Goal: Task Accomplishment & Management: Manage account settings

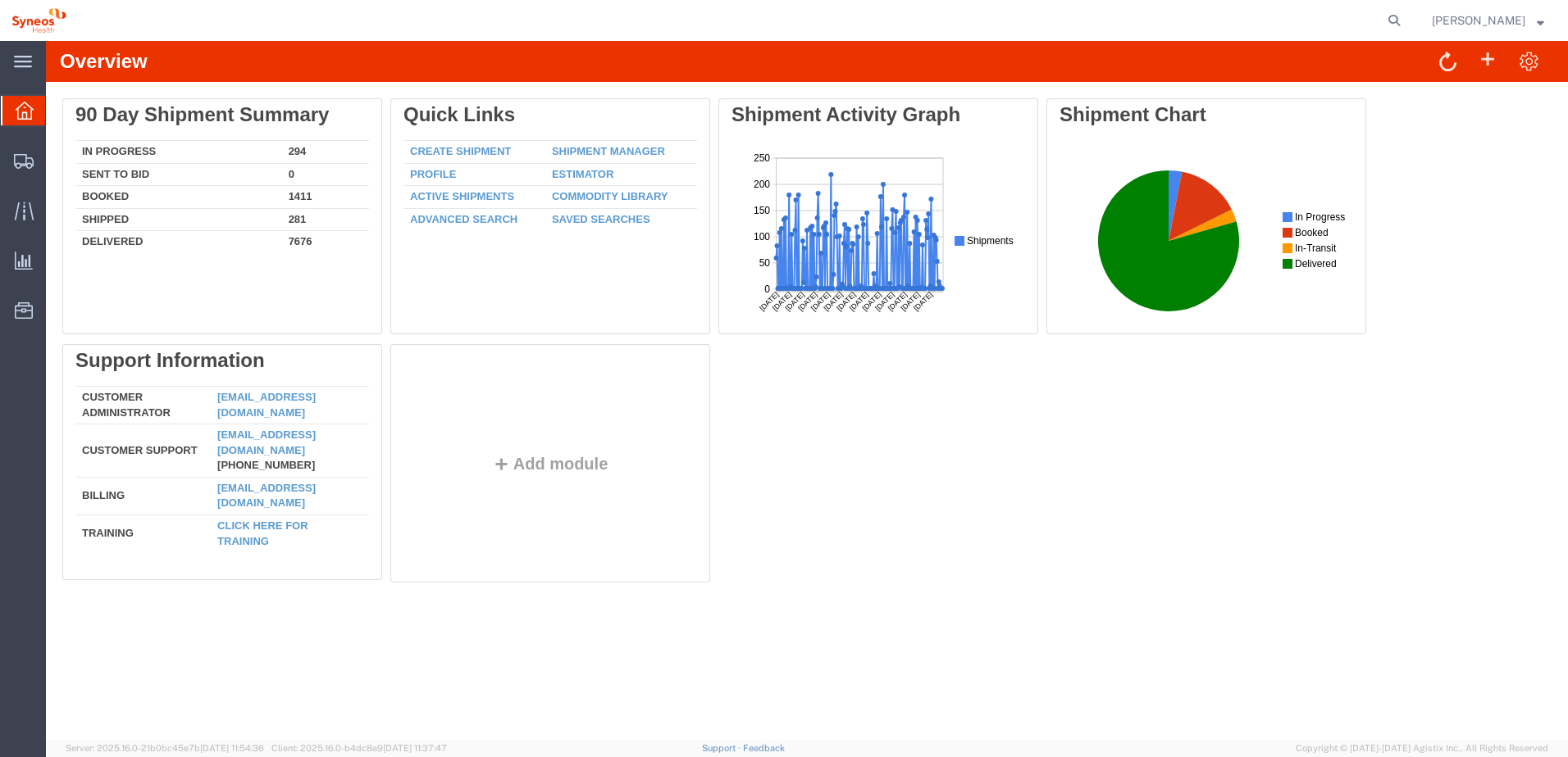
click at [1401, 11] on form at bounding box center [1395, 20] width 27 height 41
click at [1405, 19] on icon at bounding box center [1394, 21] width 23 height 23
click at [1279, 25] on input "search" at bounding box center [1133, 20] width 499 height 39
paste input "56509919"
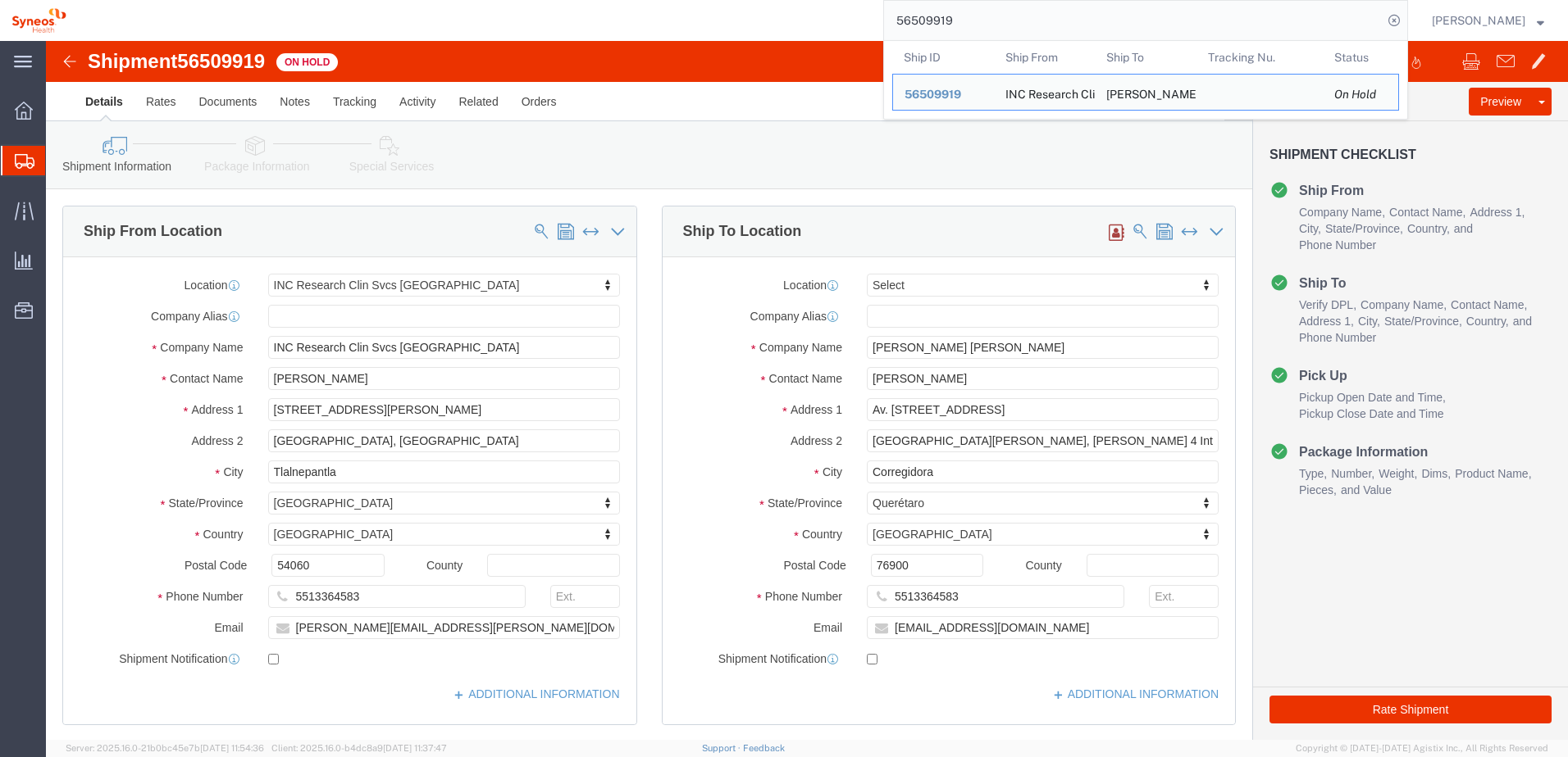
click at [791, 12] on div "56509919 Ship ID Ship From Ship To Tracking Nu. Status Ship ID 56509919 Ship Fr…" at bounding box center [743, 20] width 1330 height 41
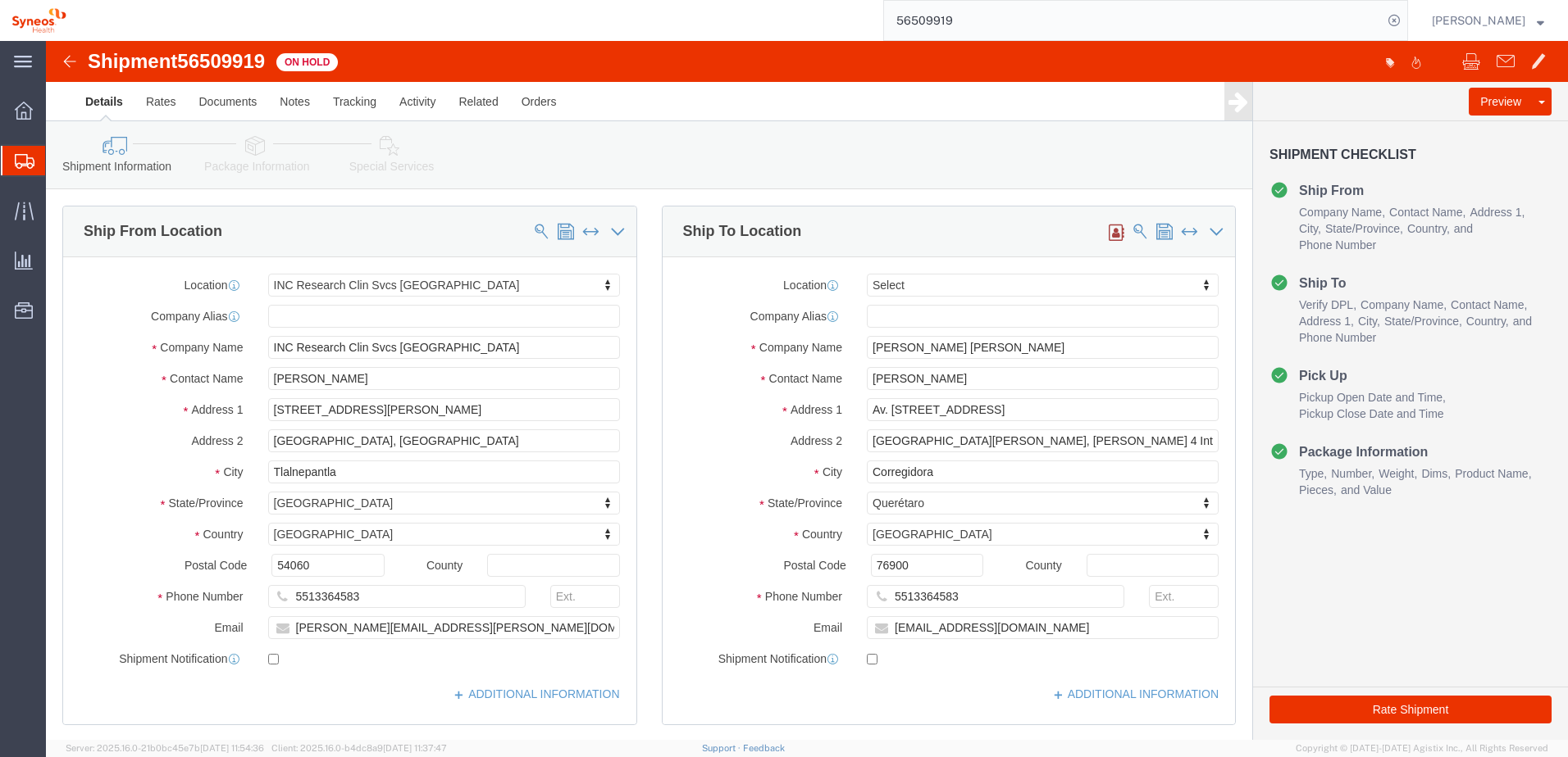
click h1 "Shipment 56509919"
drag, startPoint x: 44, startPoint y: 21, endPoint x: 222, endPoint y: 26, distance: 178.1
click h1 "Shipment 56509919"
copy h1 "Shipment 56509919"
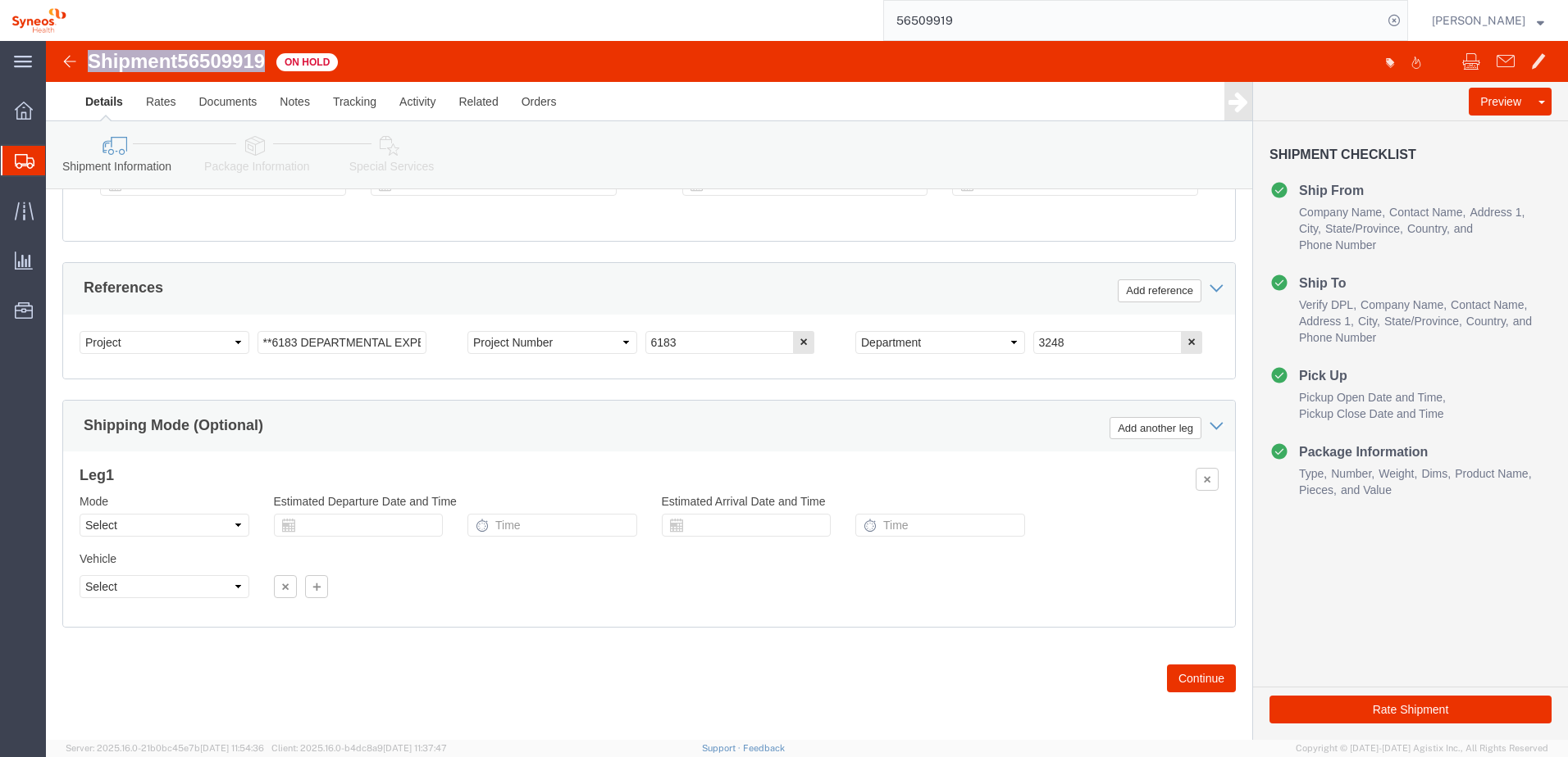
scroll to position [710, 0]
click button "Continue"
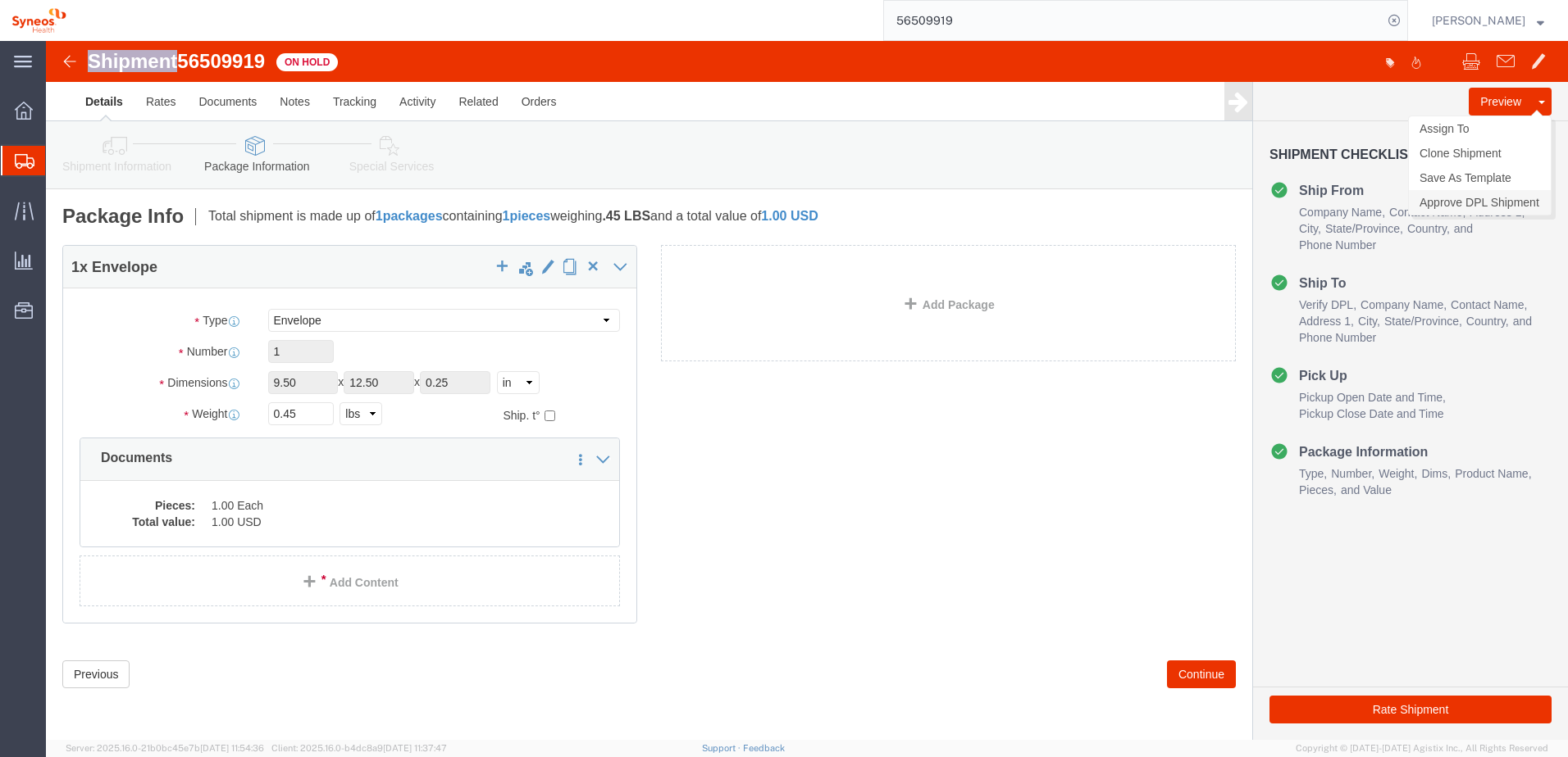
click link "Approve DPL Shipment"
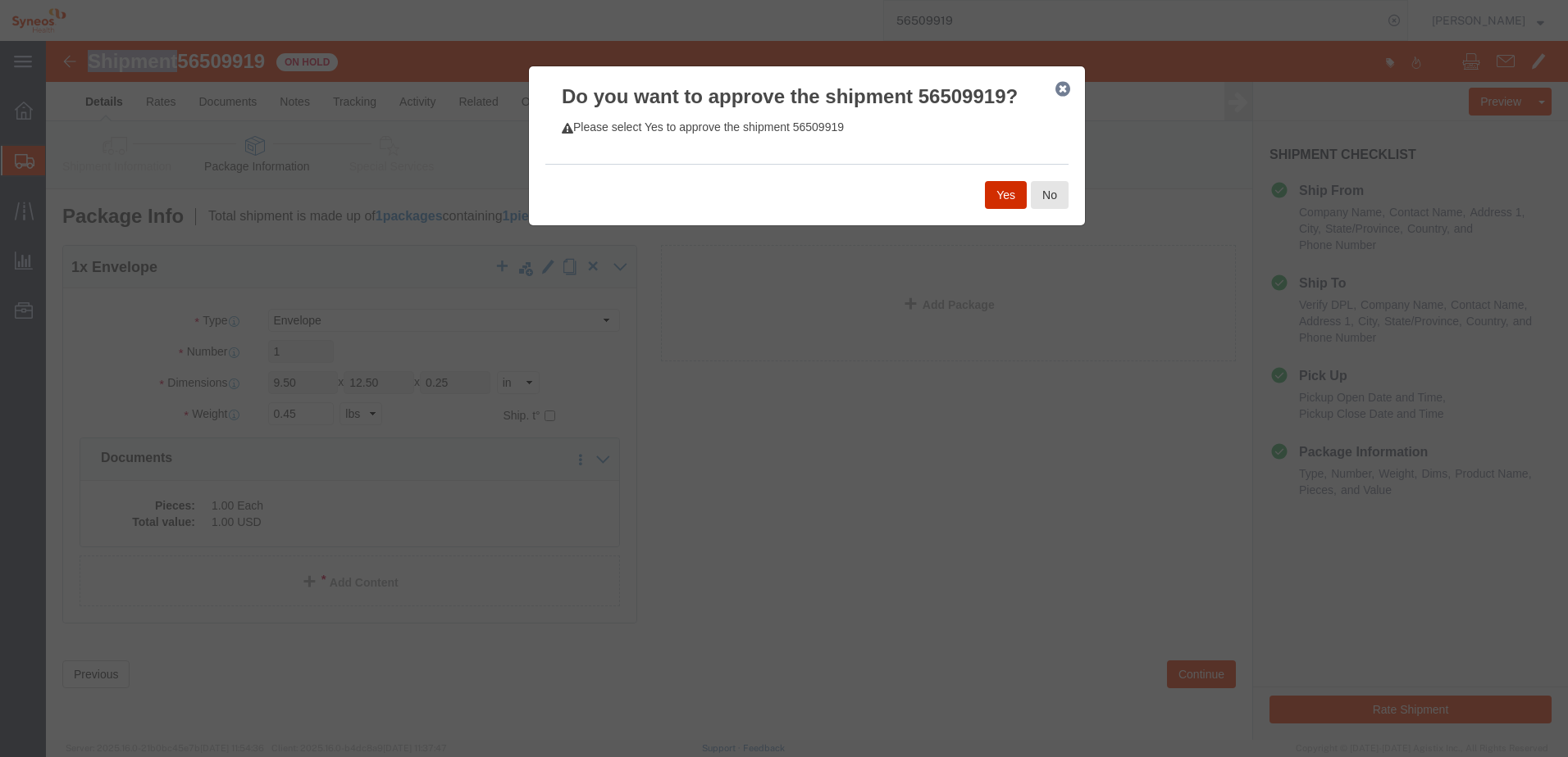
click button "Yes"
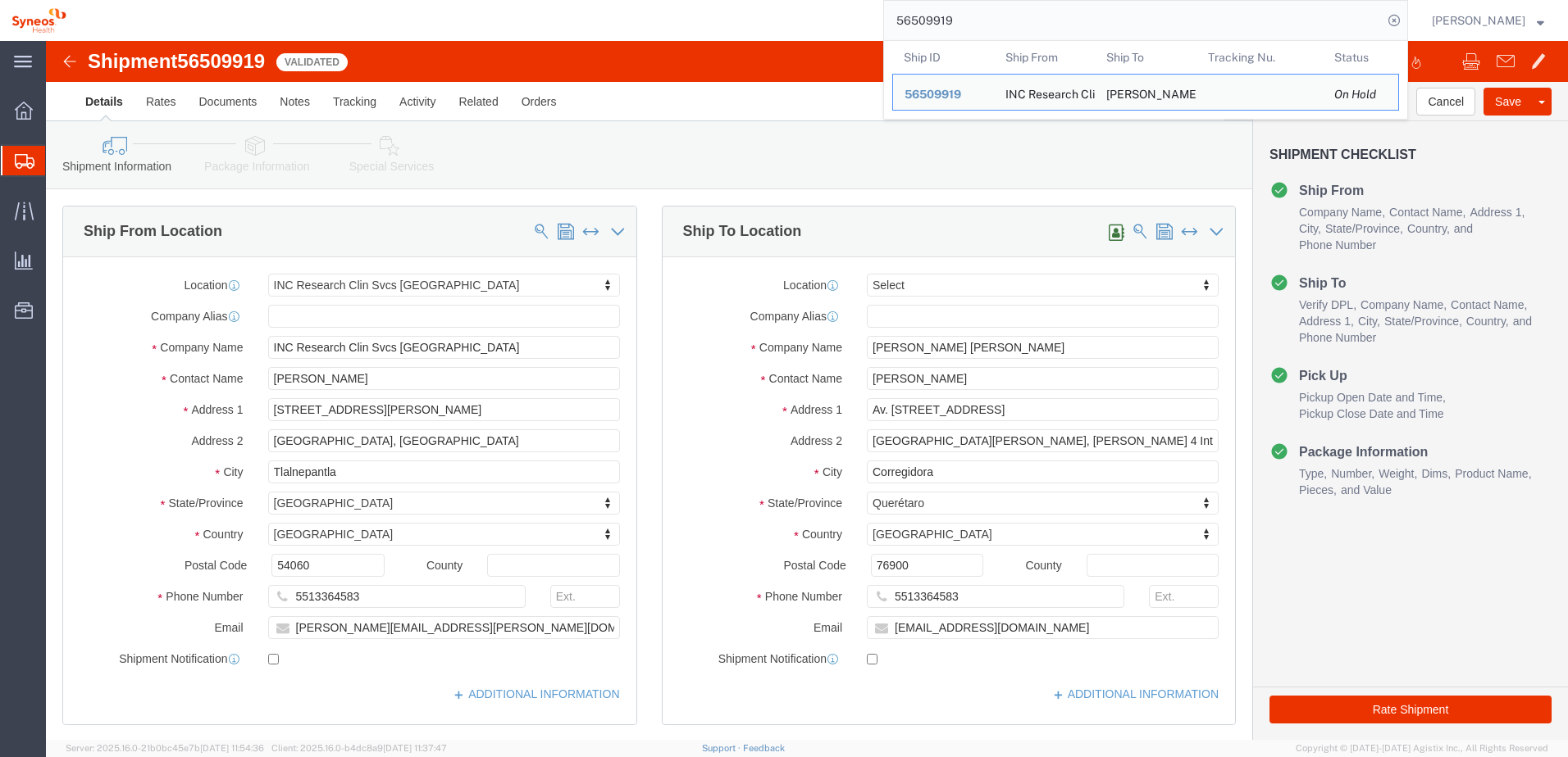
drag, startPoint x: 998, startPoint y: 16, endPoint x: 865, endPoint y: 25, distance: 133.3
click at [872, 23] on div "56509919 Ship ID Ship From Ship To Tracking Nu. Status Ship ID 56509919 Ship Fr…" at bounding box center [743, 20] width 1330 height 41
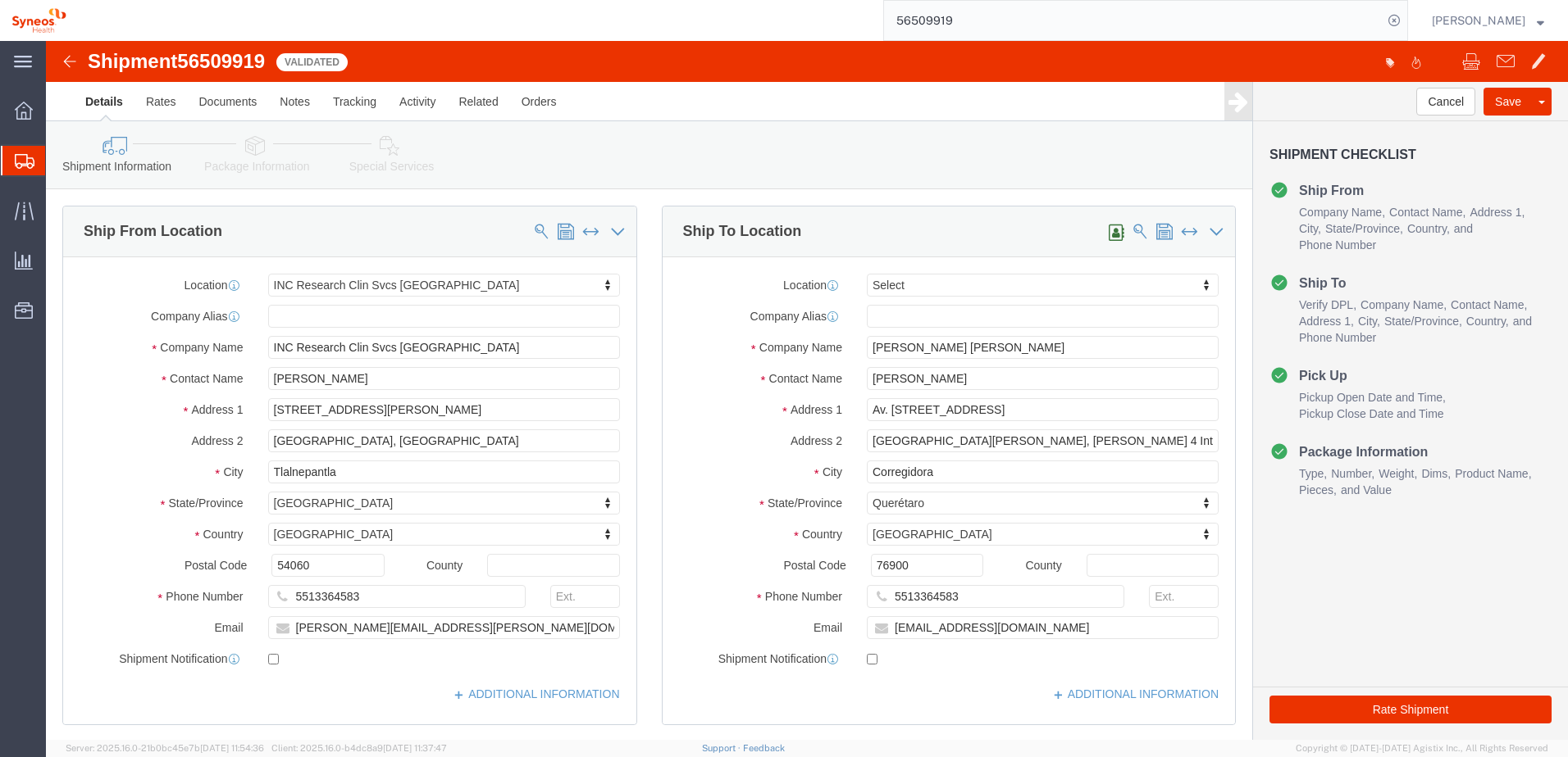
paste input "10218"
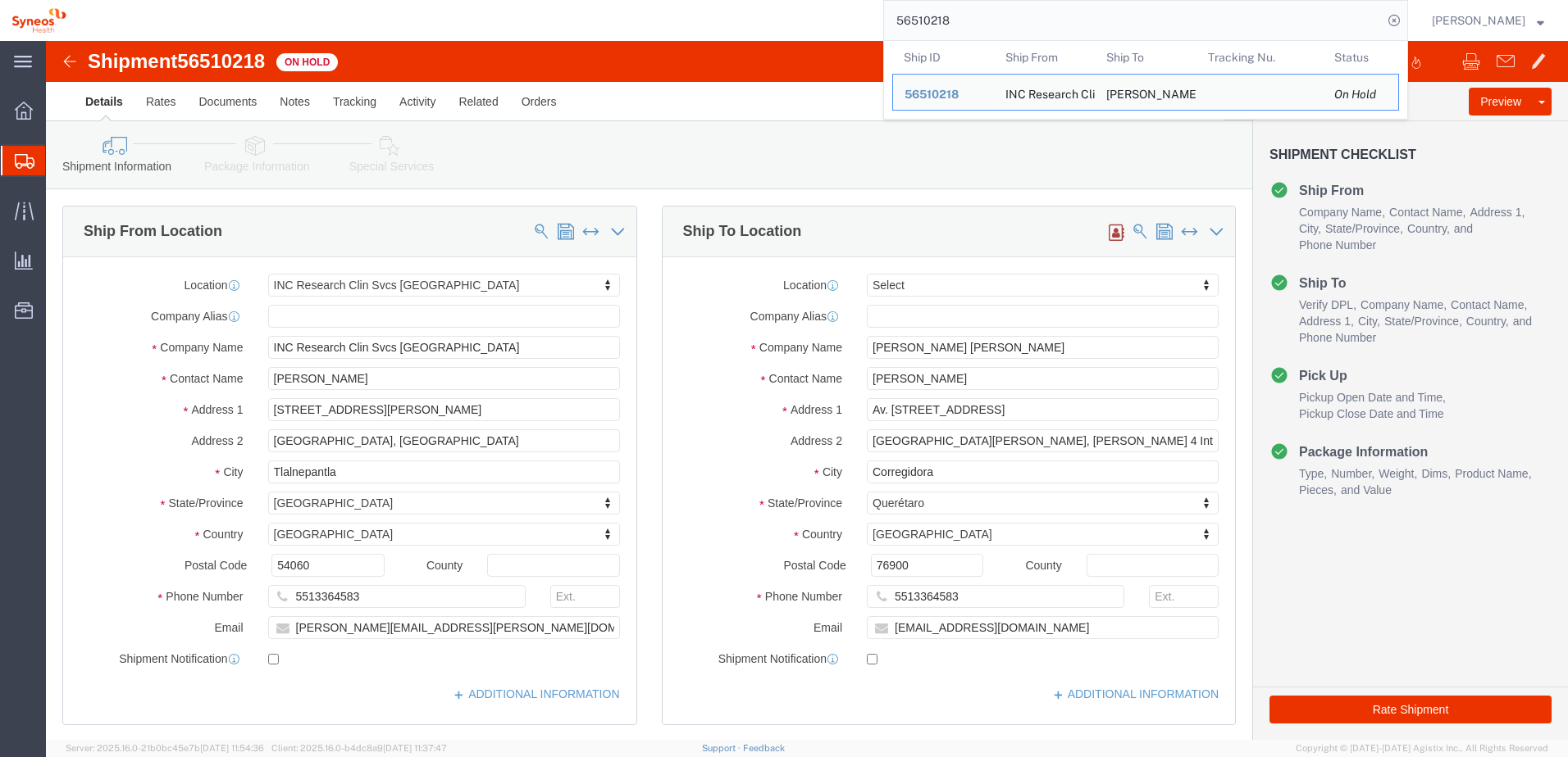
click ul "Details Rates Documents Notes Tracking Activity Related Orders"
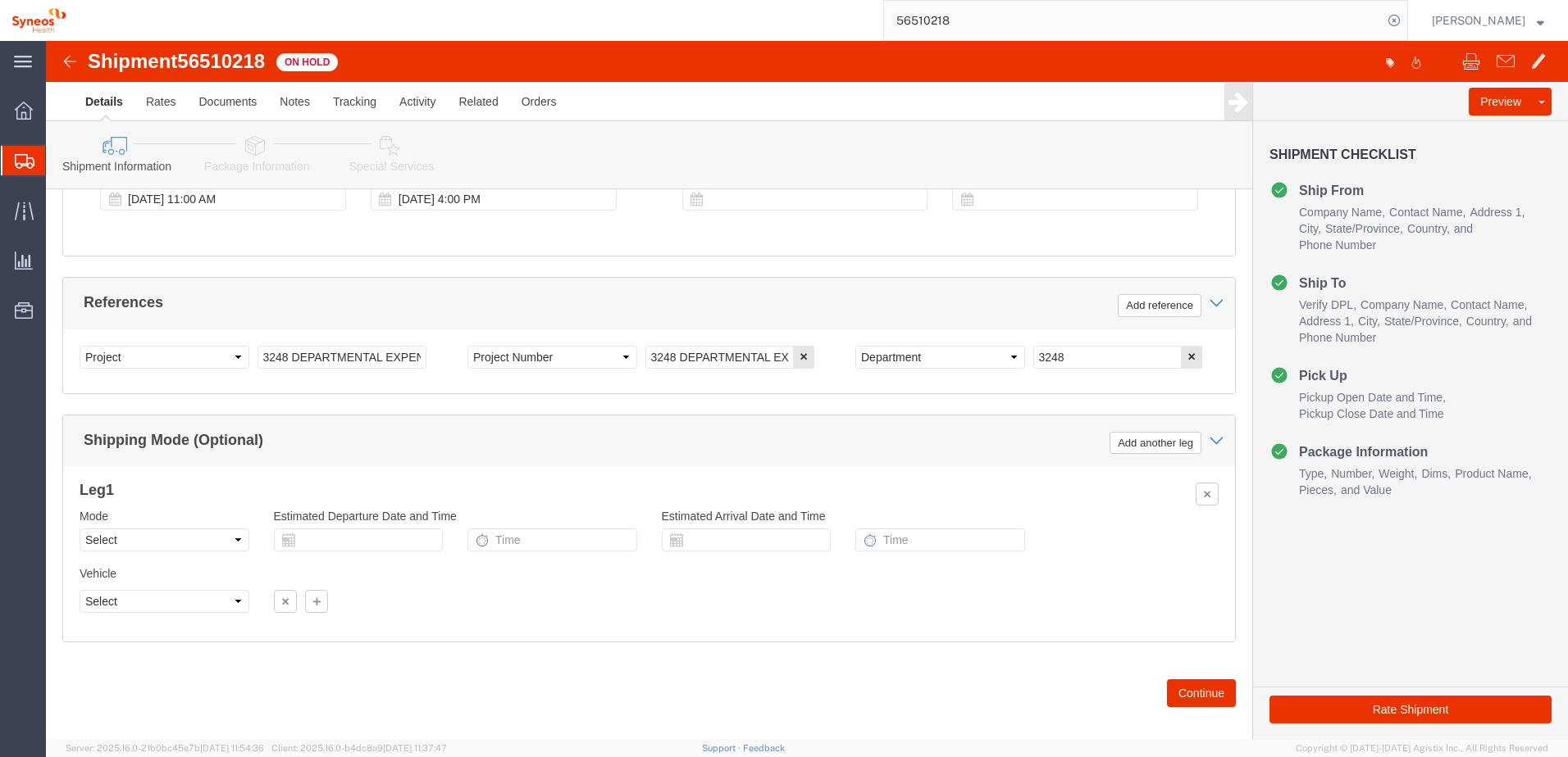
scroll to position [710, 0]
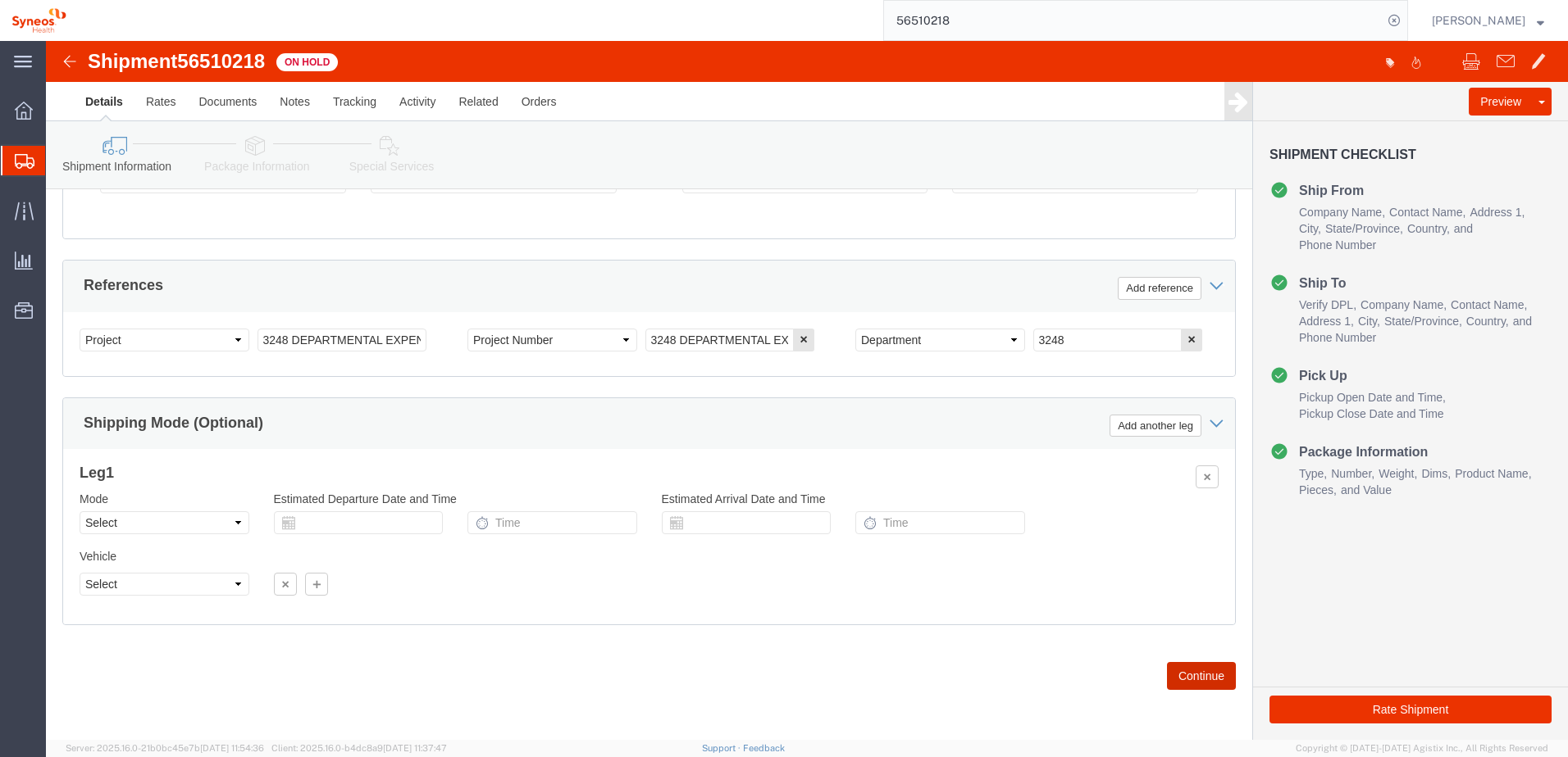
click button "Continue"
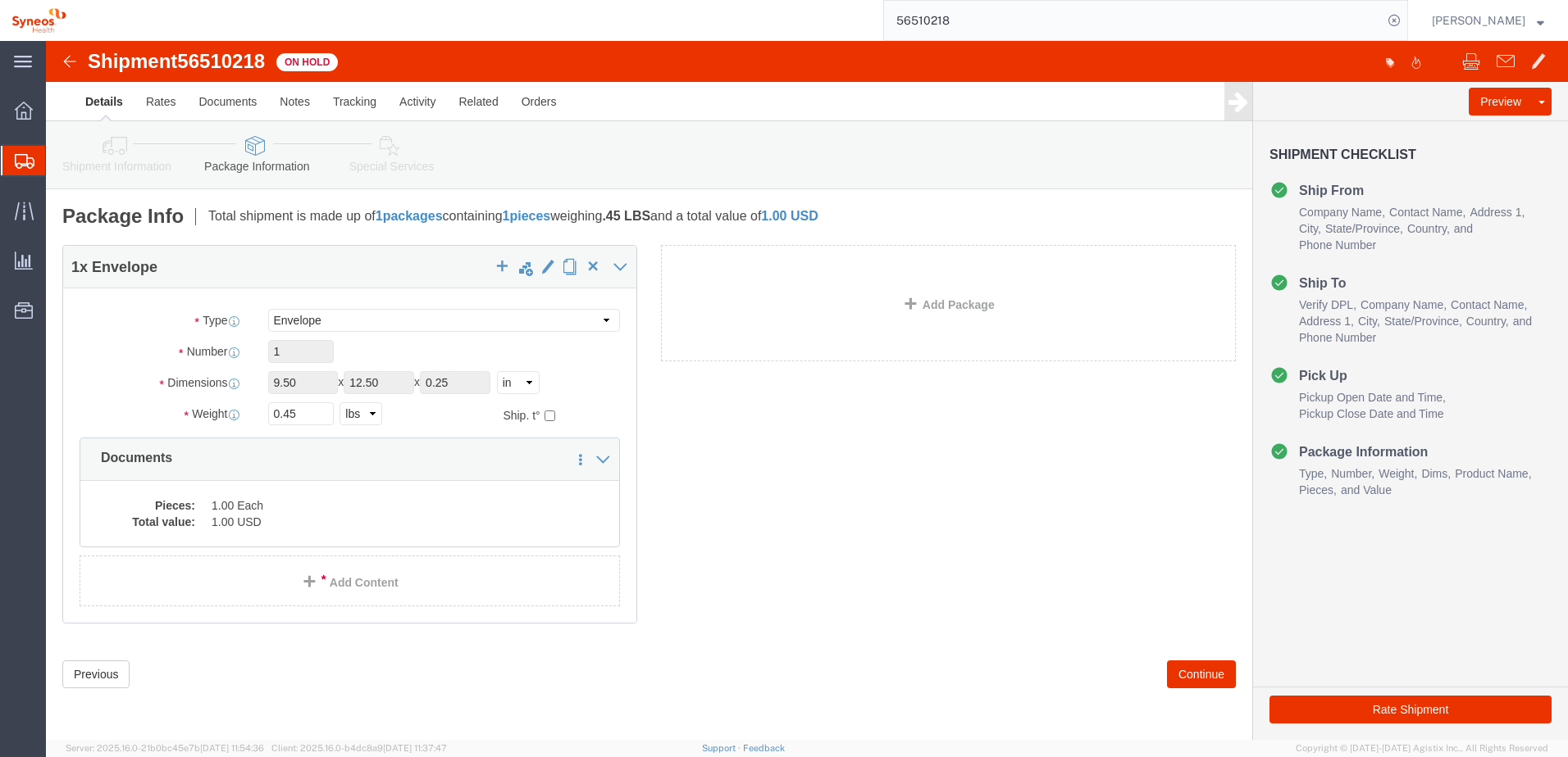
click icon
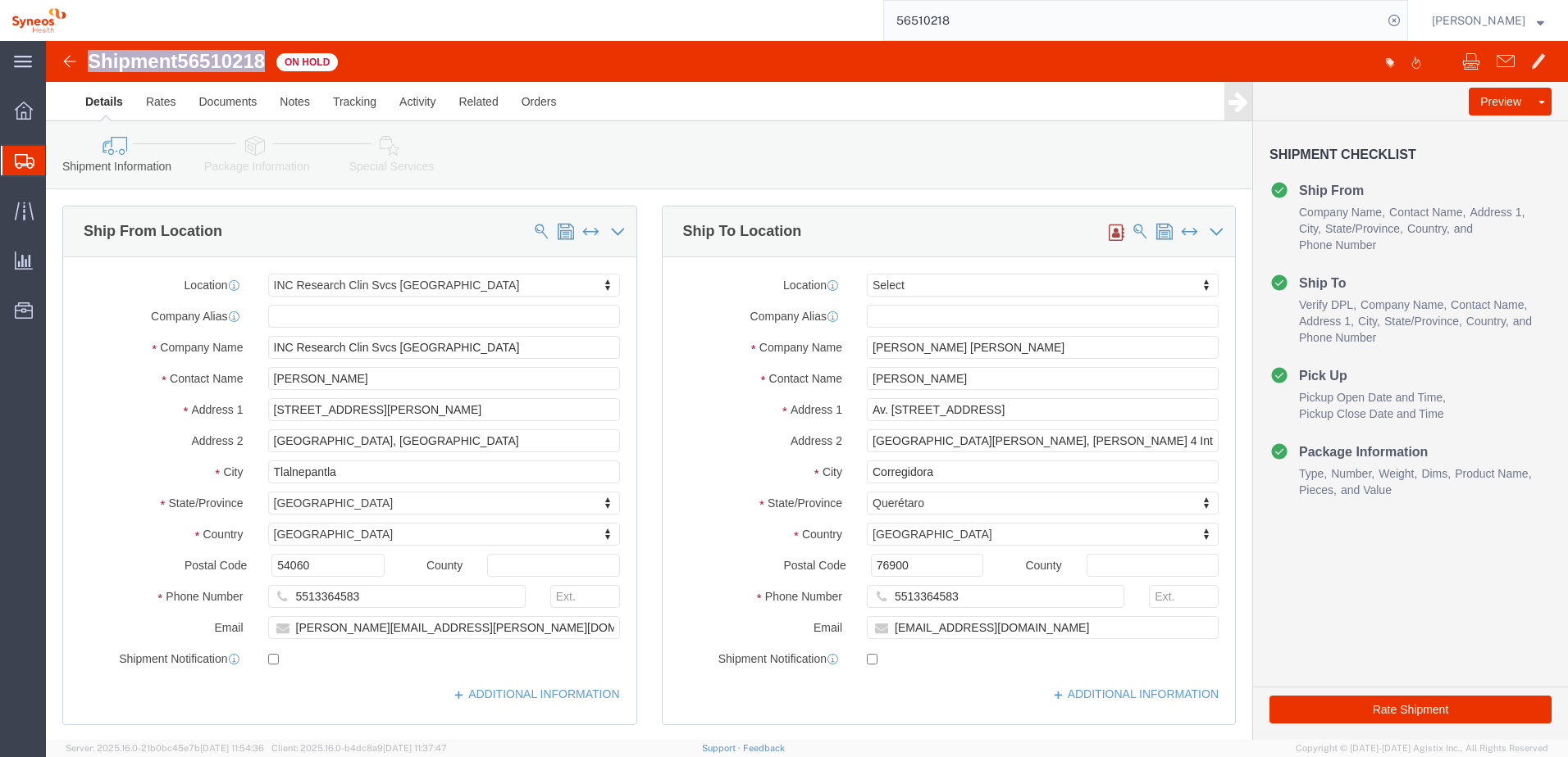
drag, startPoint x: 45, startPoint y: 24, endPoint x: 222, endPoint y: 24, distance: 177.0
click h1 "Shipment 56510218"
copy h1 "Shipment 56510218"
click link "Approve DPL Shipment"
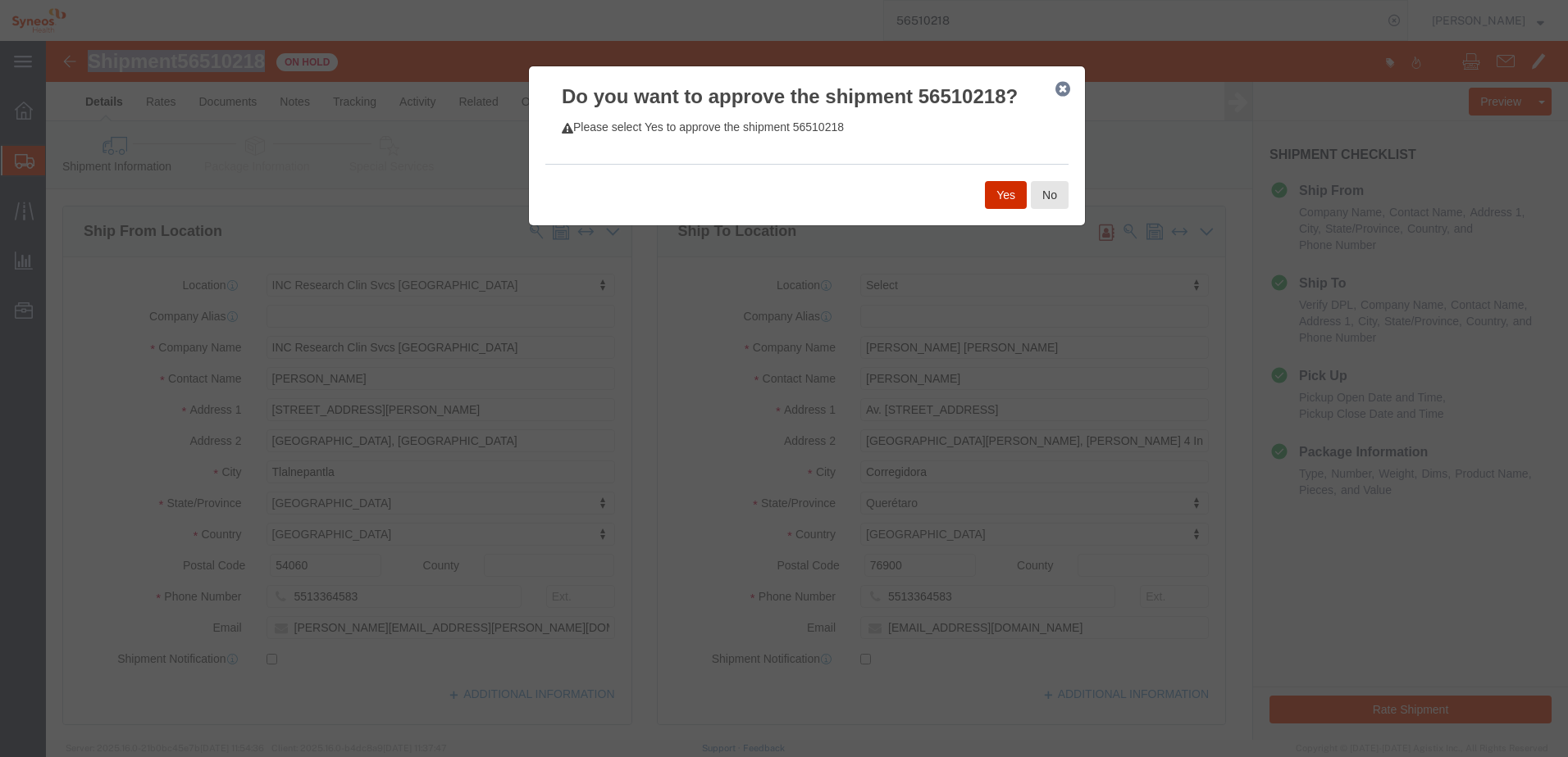
click button "Yes"
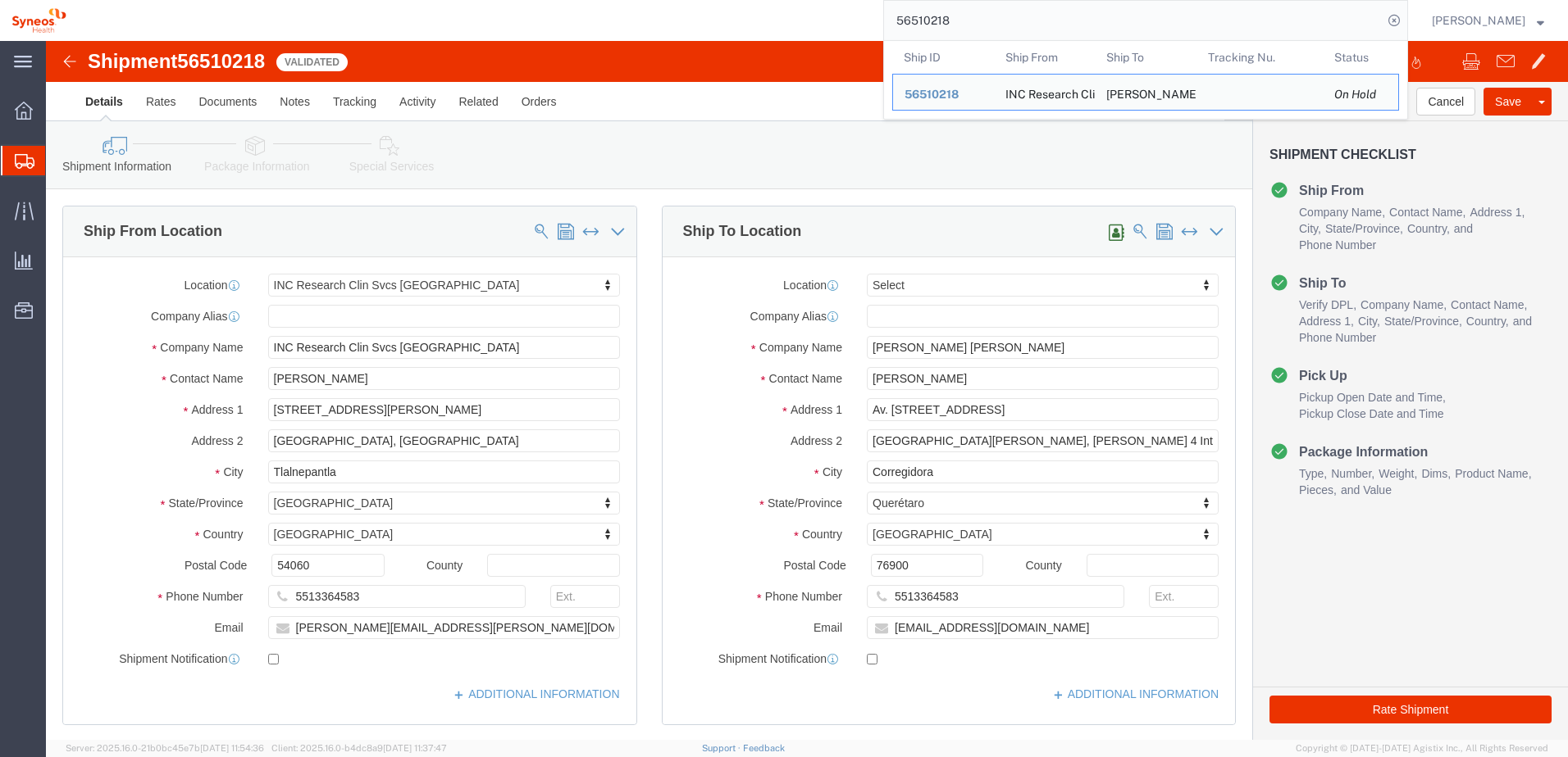
drag, startPoint x: 987, startPoint y: 32, endPoint x: 902, endPoint y: 30, distance: 85.0
click at [902, 30] on input "56510218" at bounding box center [1133, 20] width 499 height 39
paste input "3880"
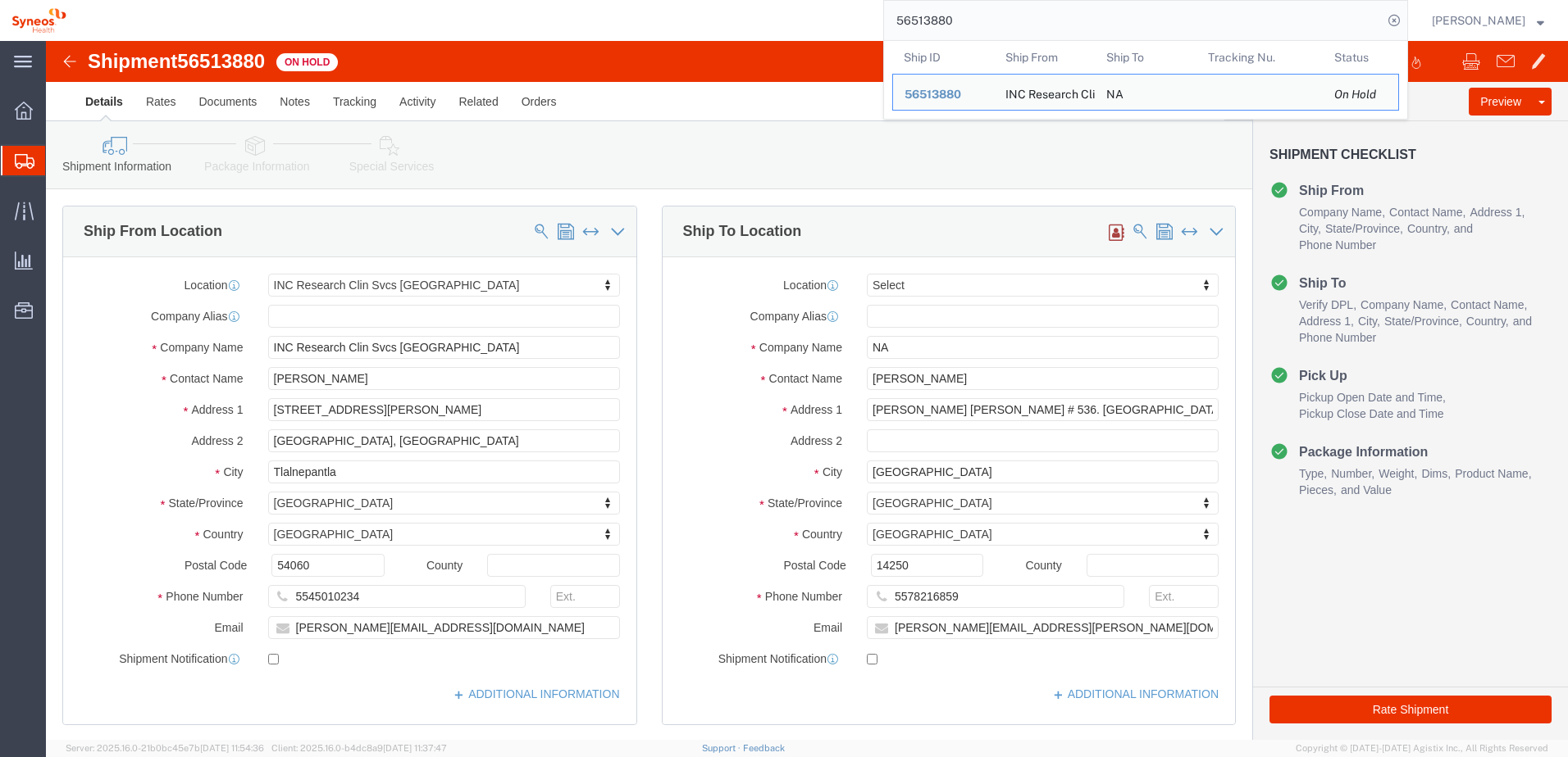
click div "Shipment 56513880 On Hold"
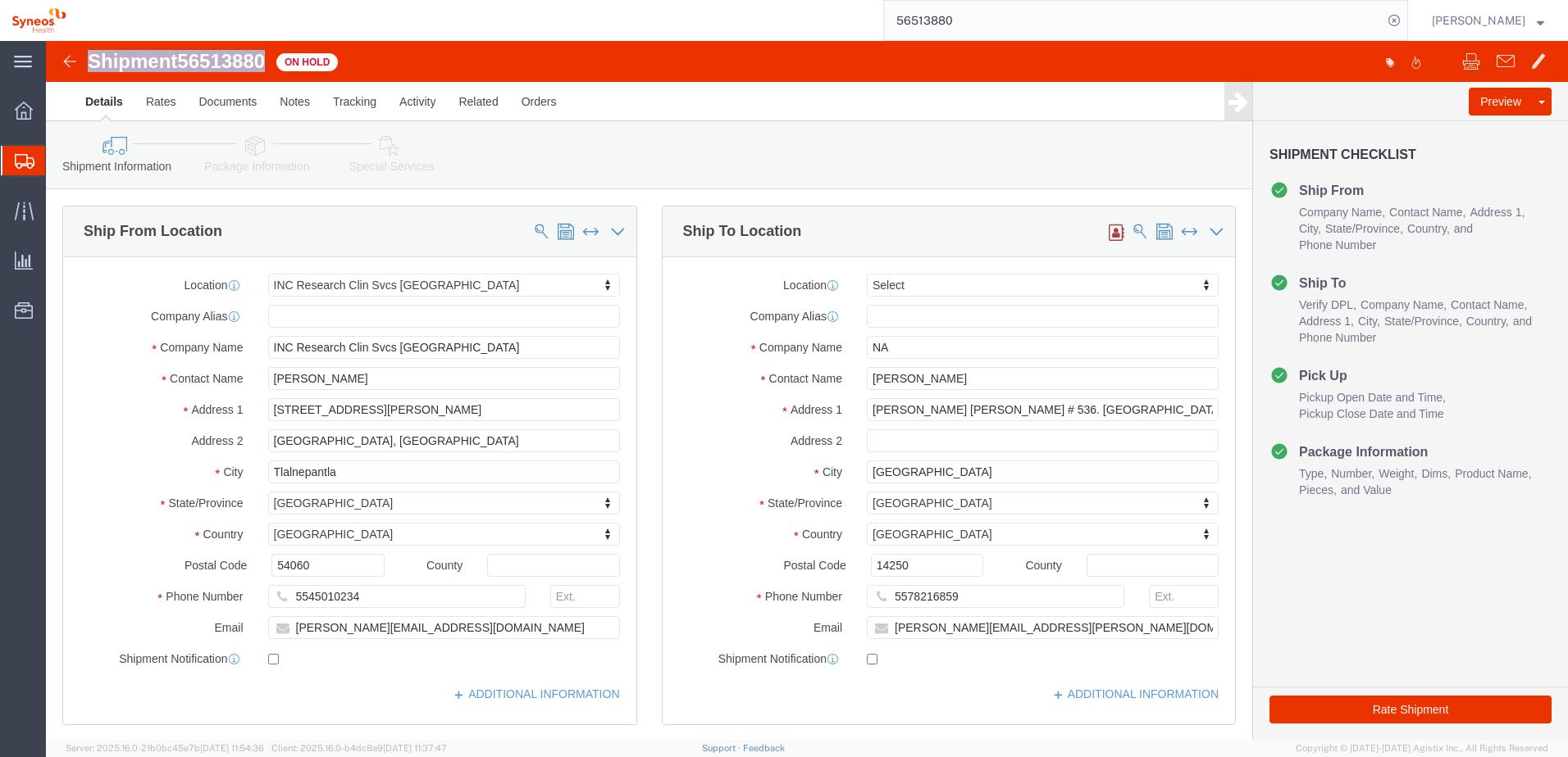
drag, startPoint x: 66, startPoint y: 17, endPoint x: 223, endPoint y: 20, distance: 157.0
click h1 "Shipment 56513880"
copy h1 "Shipment 56513880"
drag, startPoint x: 1011, startPoint y: 374, endPoint x: 1194, endPoint y: 376, distance: 183.0
click div "Please fix the following errors Ship From Location Location INC Research Clin S…"
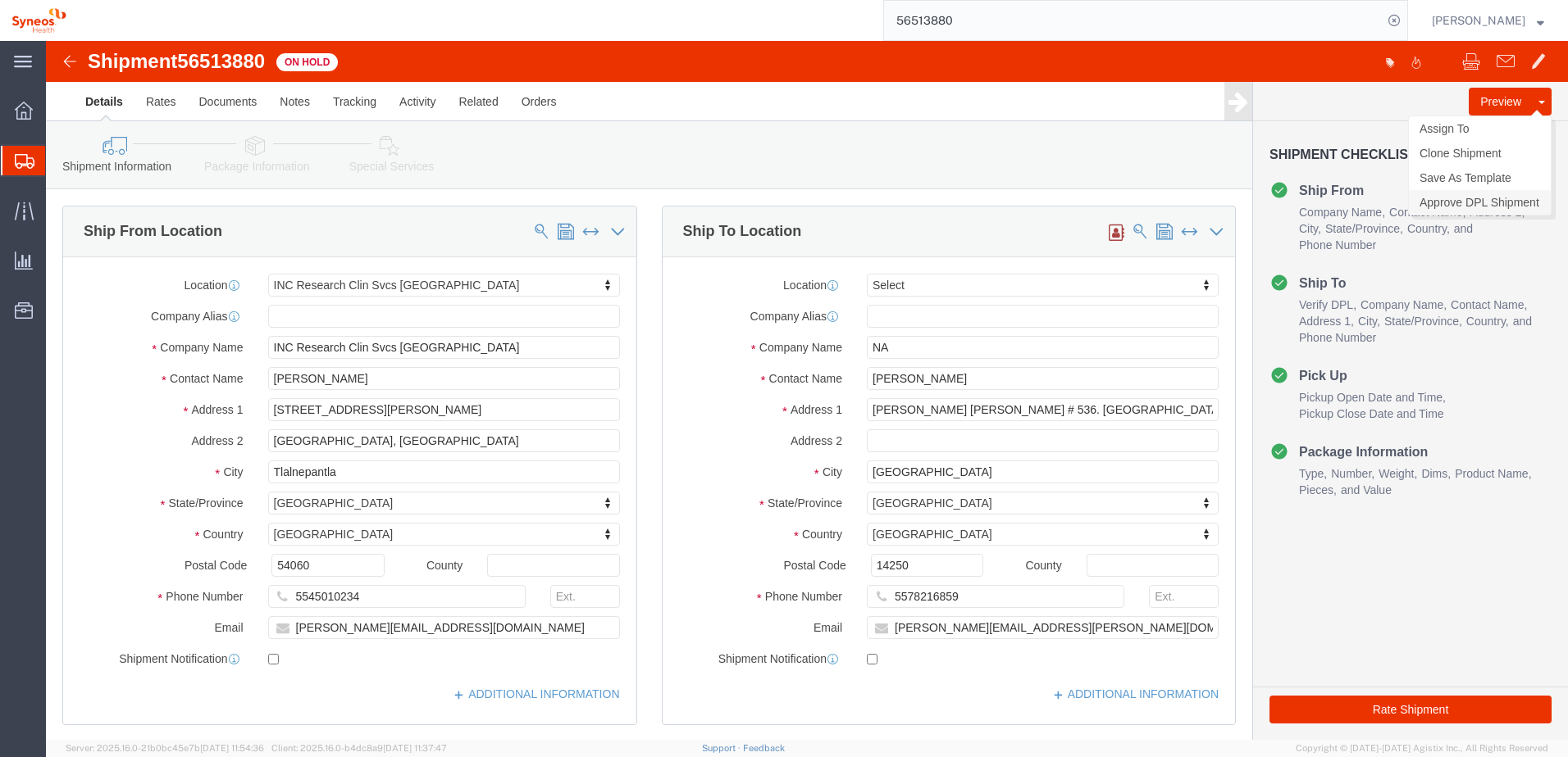
click link "Approve DPL Shipment"
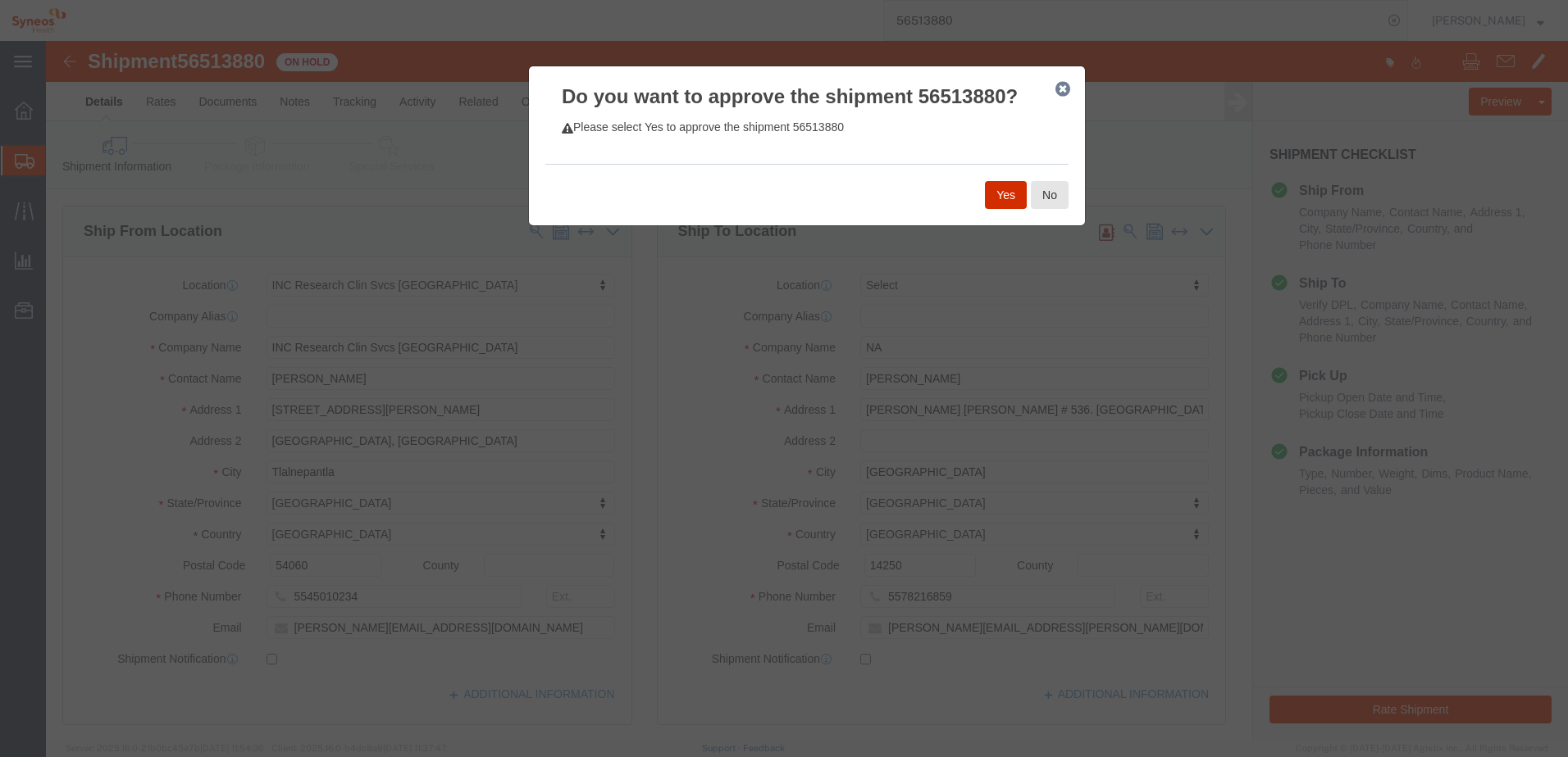
click button "Yes"
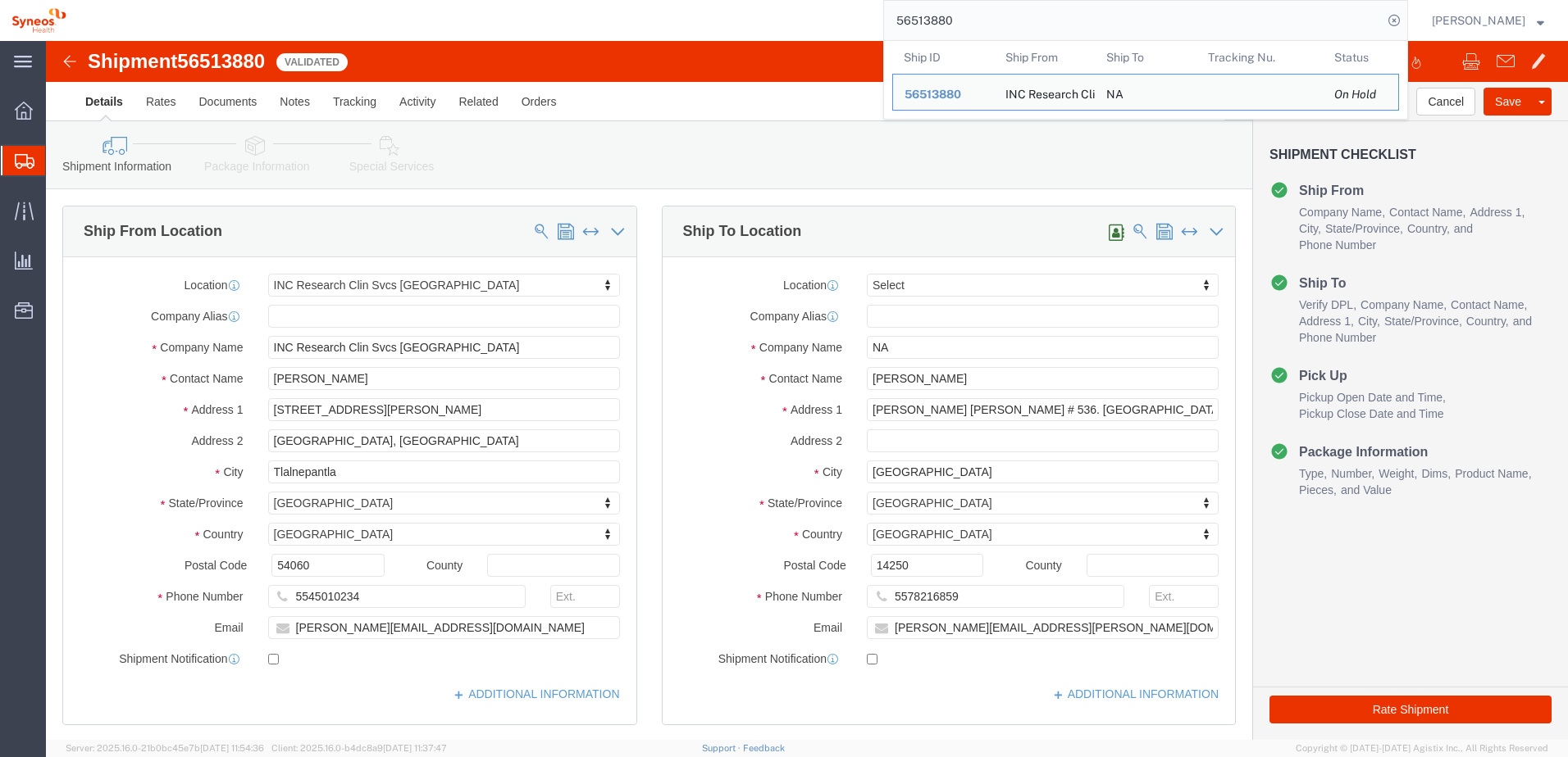
drag, startPoint x: 1001, startPoint y: 30, endPoint x: 880, endPoint y: 29, distance: 121.0
click at [881, 21] on div "56513880 Ship ID Ship From Ship To Tracking Nu. Status Ship ID 56513880 Ship Fr…" at bounding box center [743, 20] width 1330 height 41
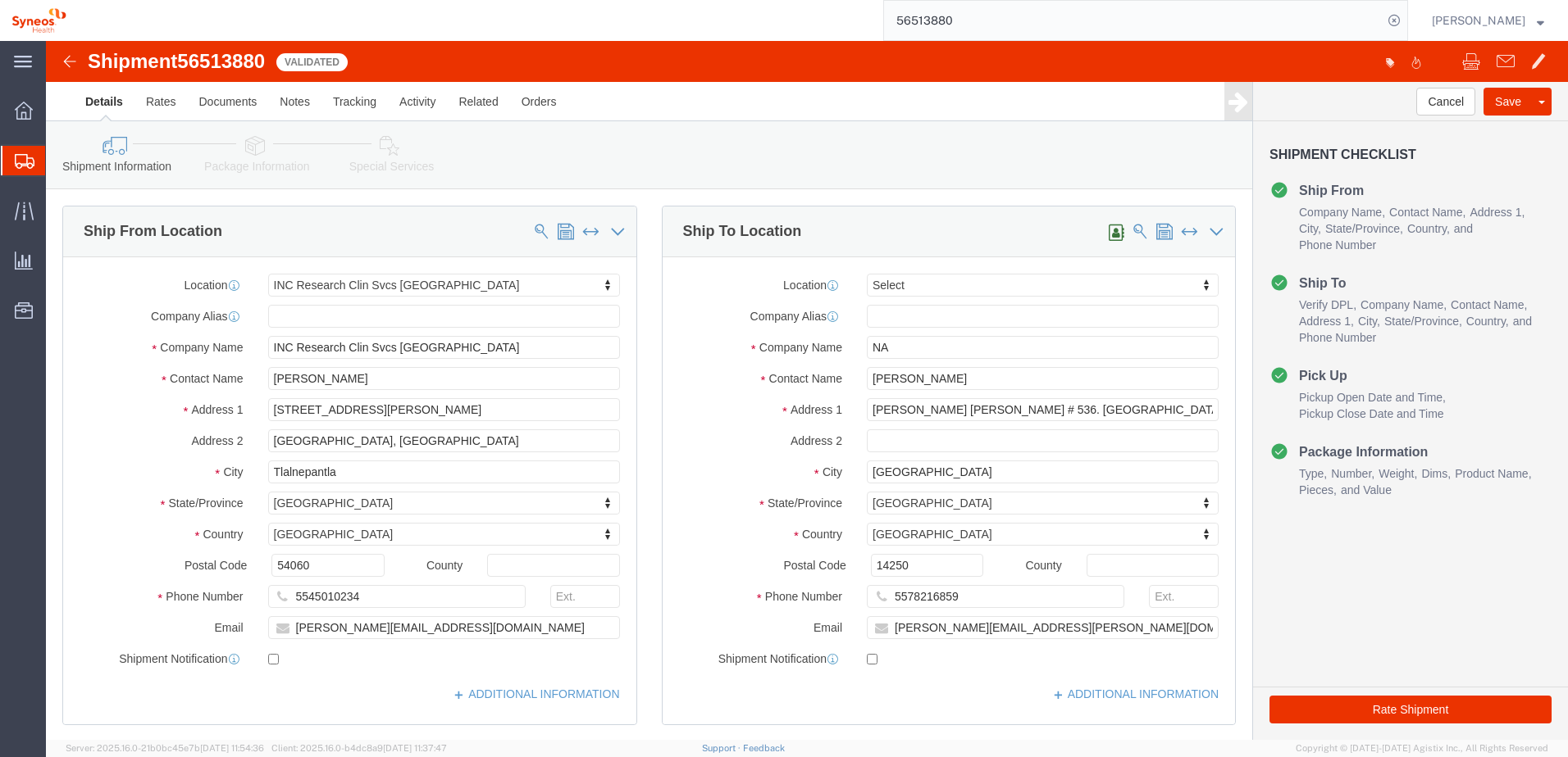
paste input "601"
type input "56516010"
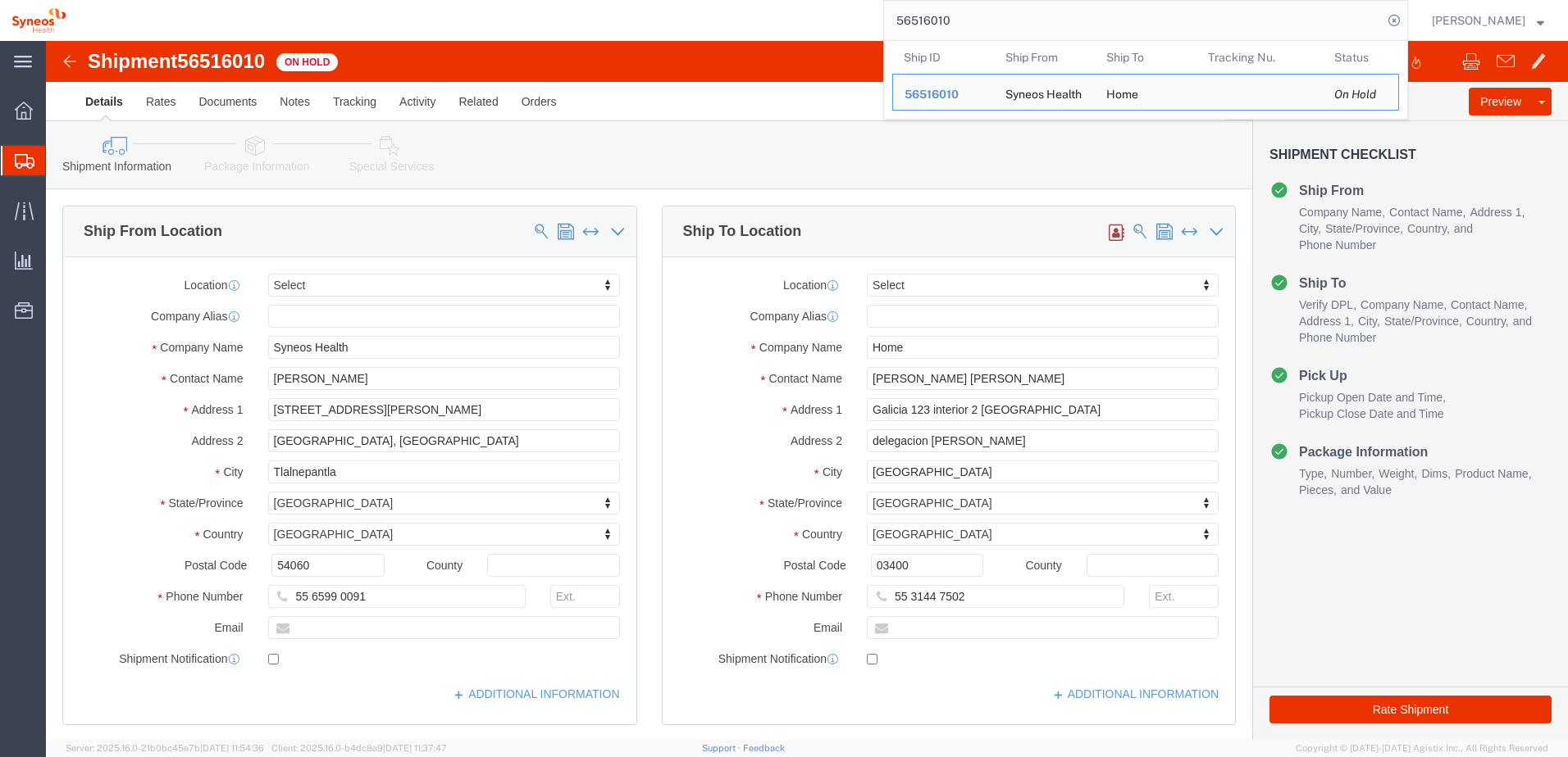
click at [572, 32] on div "56516010 Ship ID Ship From Ship To Tracking Nu. Status Ship ID 56516010 Ship Fr…" at bounding box center [743, 20] width 1330 height 41
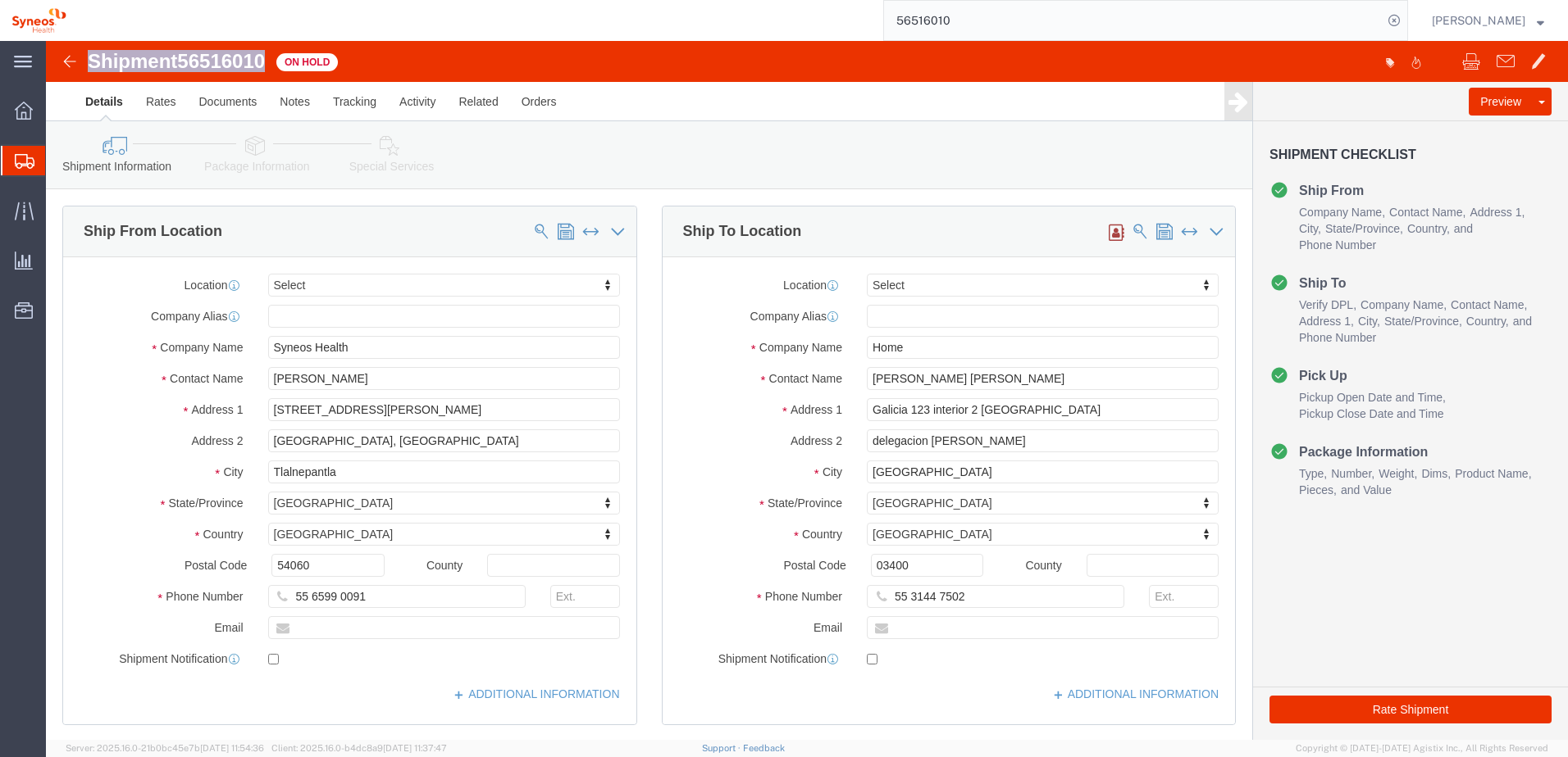
drag, startPoint x: 220, startPoint y: 19, endPoint x: 43, endPoint y: 20, distance: 177.0
click h1 "Shipment 56516010"
copy h1 "Shipment 56516010"
click div "Ship From Location"
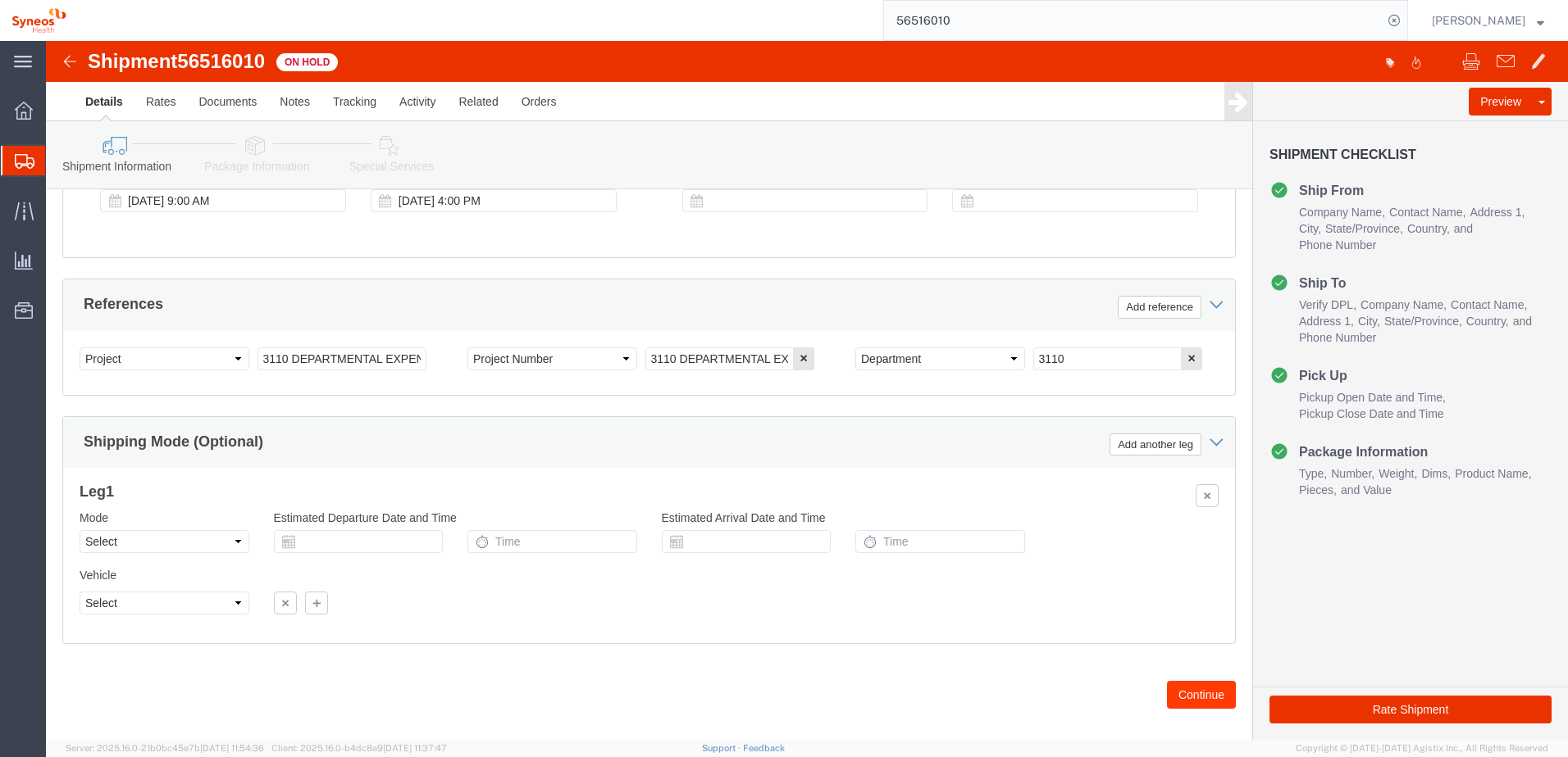
scroll to position [710, 0]
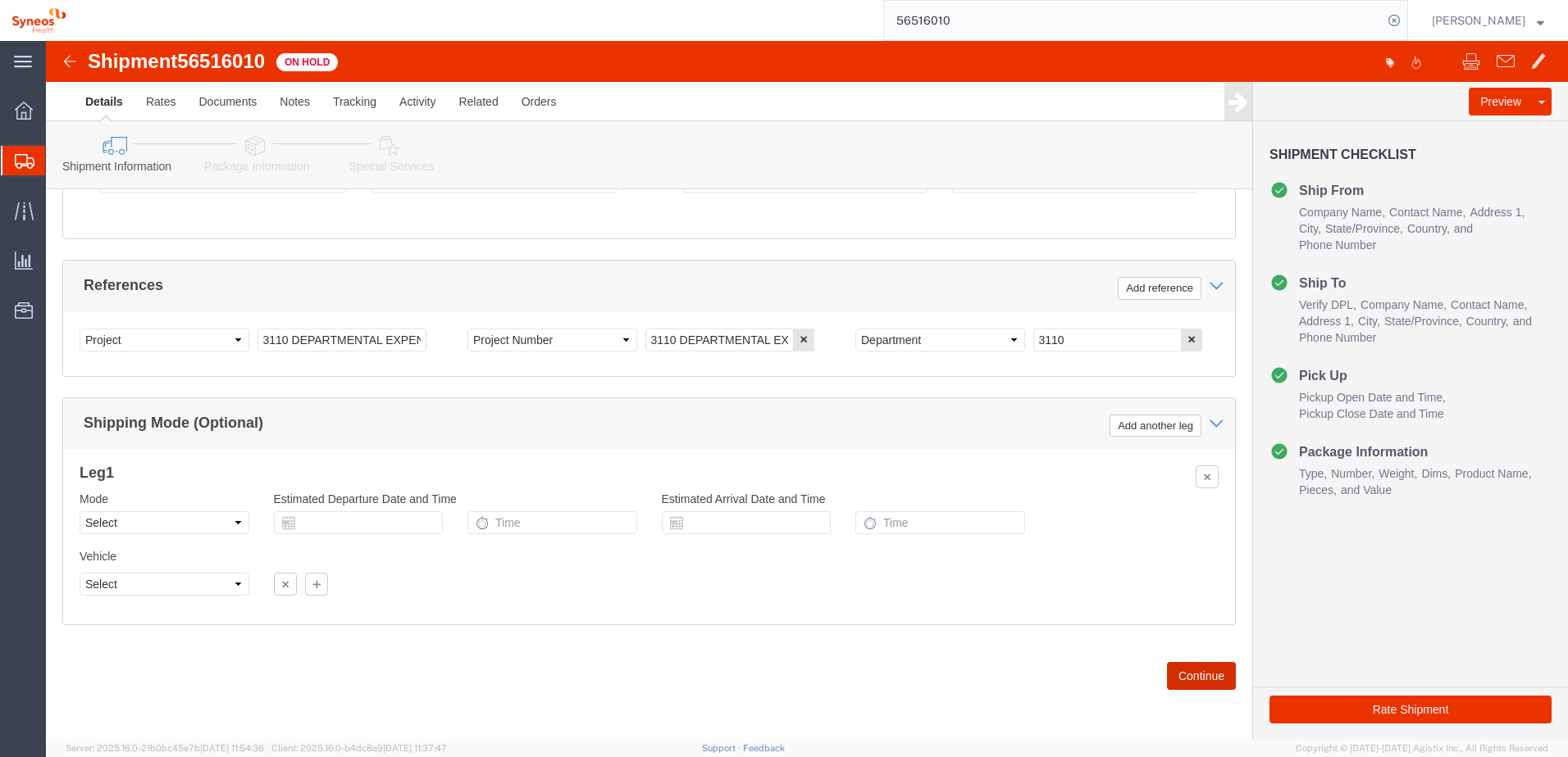
click button "Continue"
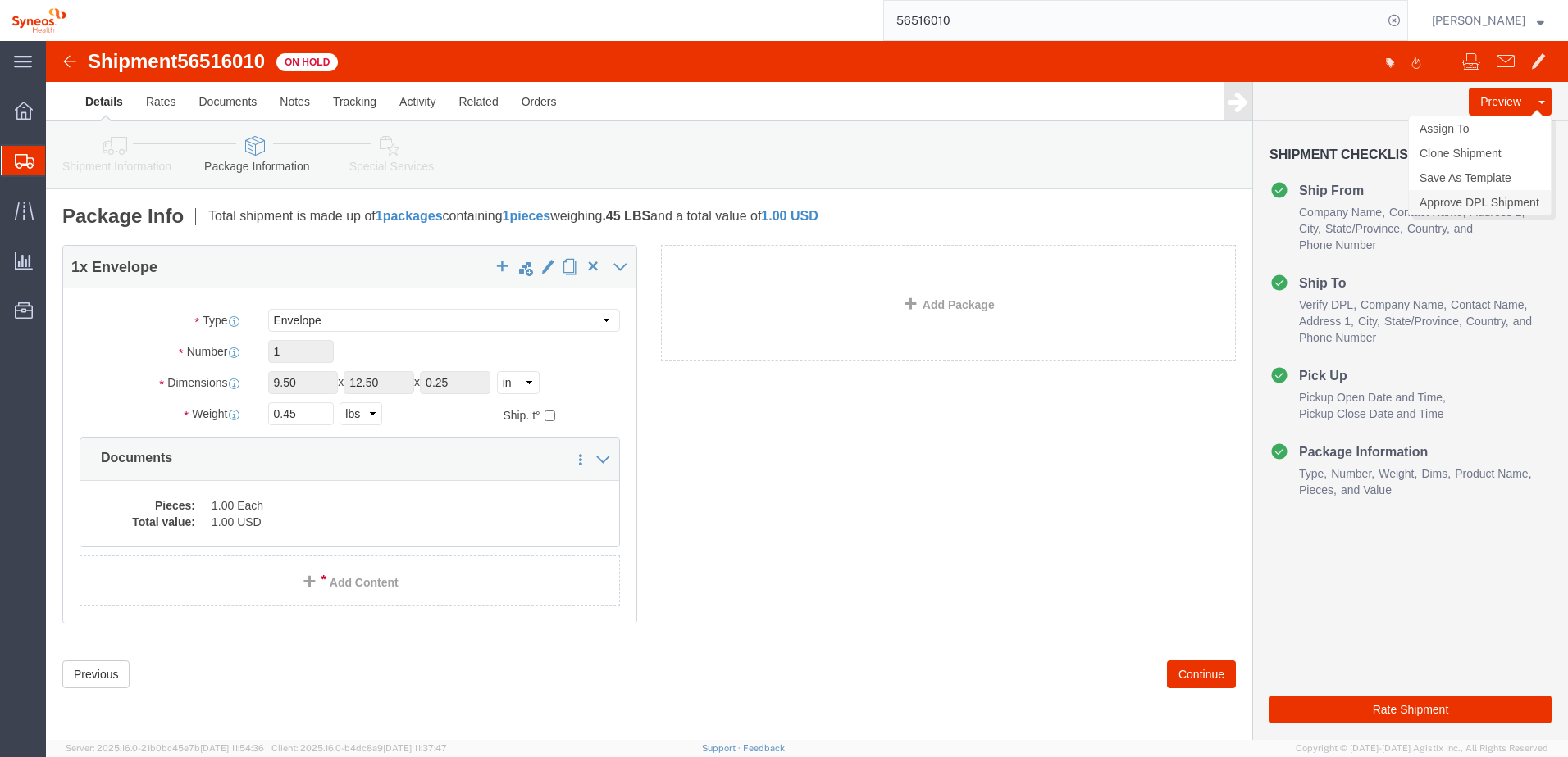
click link "Approve DPL Shipment"
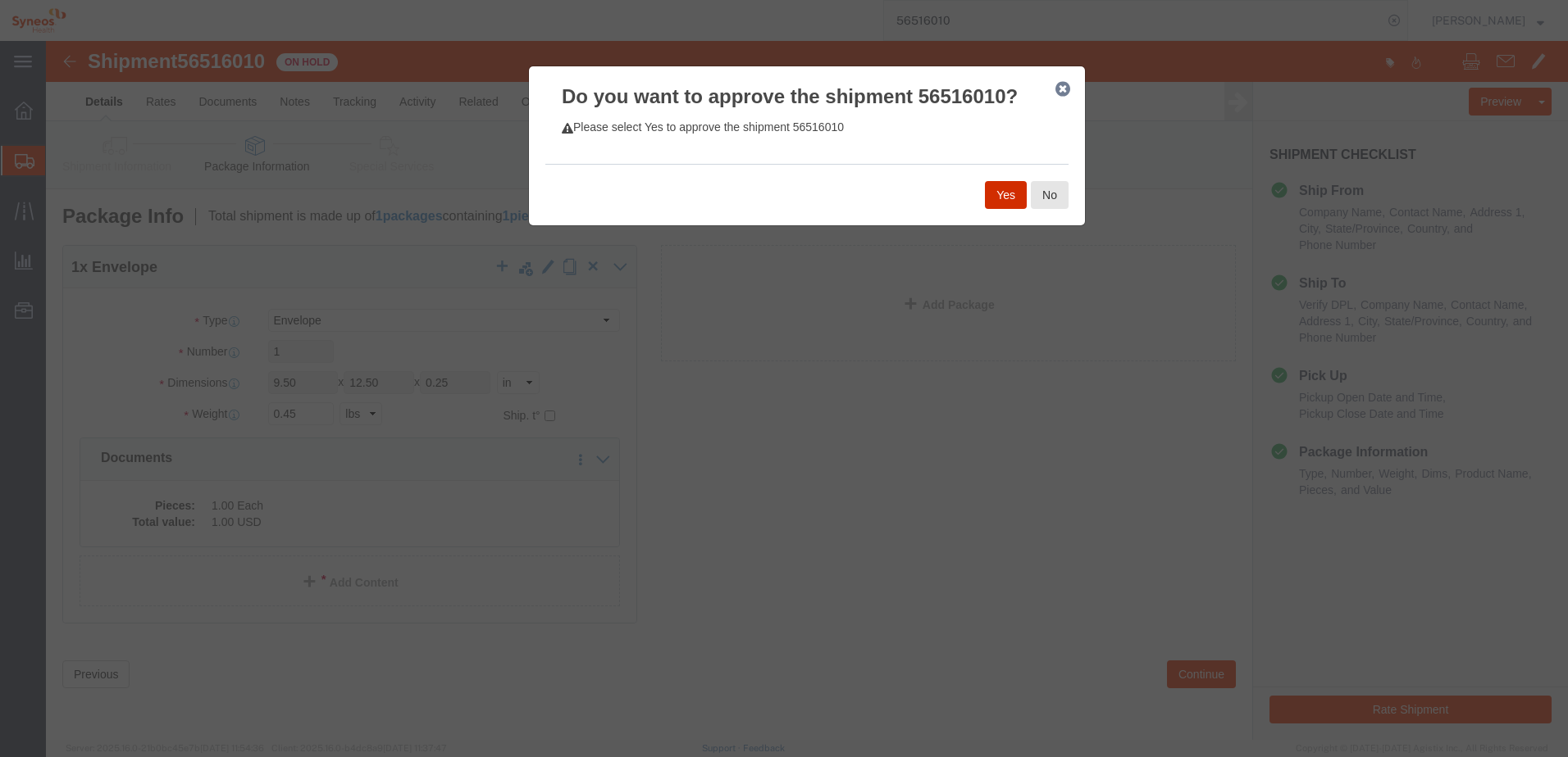
click button "Yes"
